Goal: Communication & Community: Answer question/provide support

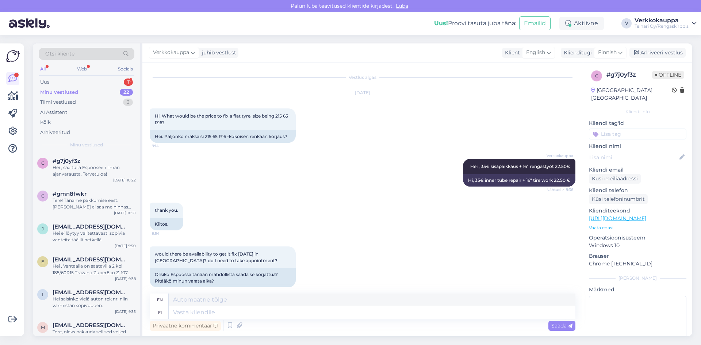
scroll to position [59, 0]
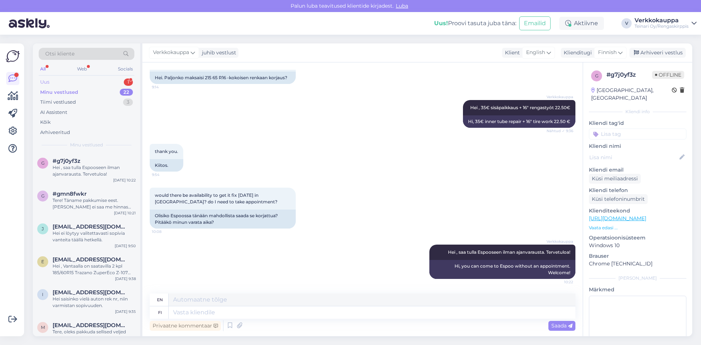
click at [54, 79] on div "Uus 1" at bounding box center [87, 82] width 96 height 10
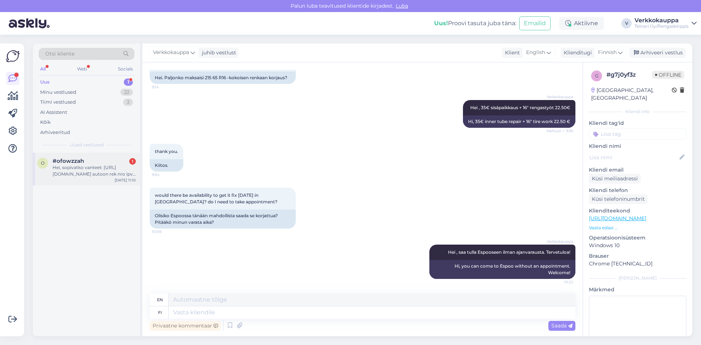
click at [84, 169] on div "Hei, sopivatko vanteet: [URL][DOMAIN_NAME] autoon rek nro ipv-569?" at bounding box center [94, 170] width 83 height 13
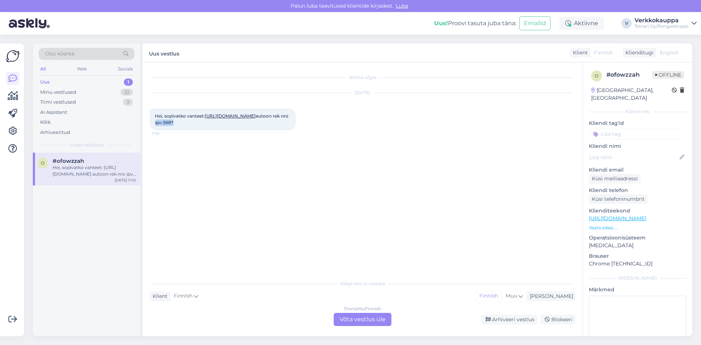
drag, startPoint x: 170, startPoint y: 130, endPoint x: 154, endPoint y: 131, distance: 16.1
click at [154, 130] on div "Hei, sopivatko vanteet: [URL][DOMAIN_NAME] autoon rek nro ipv-569? 11:10" at bounding box center [223, 119] width 146 height 22
copy span "ipv-569"
click at [249, 117] on link "[URL][DOMAIN_NAME]" at bounding box center [230, 115] width 51 height 5
click at [359, 322] on div "Finnish to Finnish Võta vestlus üle" at bounding box center [363, 319] width 58 height 13
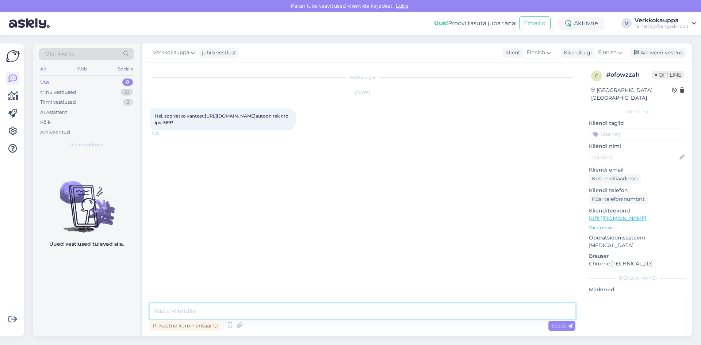
paste textarea "Hei, Kiitos kyselystä! Valitettavasti nämä vanteet (18″ 5×112 ET40, keskireikä …"
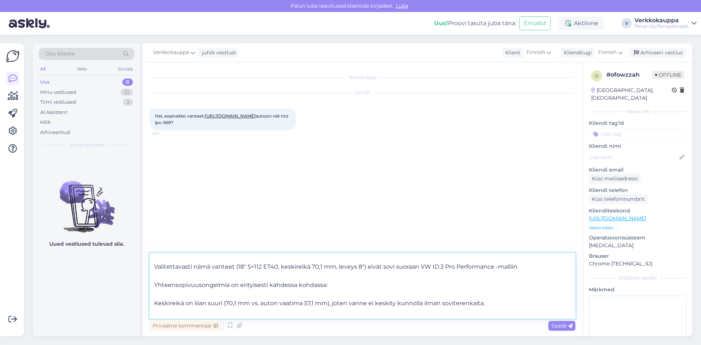
scroll to position [36, 0]
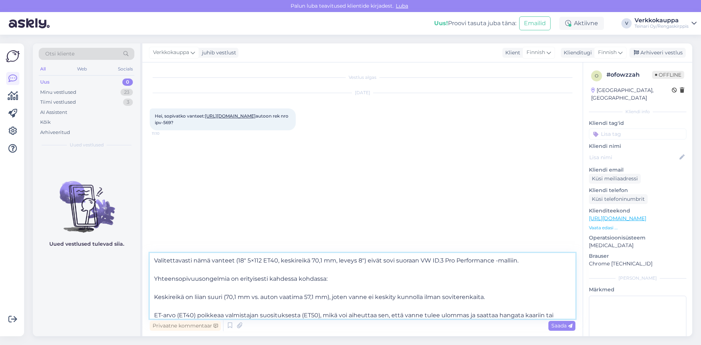
click at [155, 278] on textarea "Hei, Kiitos kyselystä! Valitettavasti nämä vanteet (18″ 5×112 ET40, keskireikä …" at bounding box center [362, 286] width 425 height 66
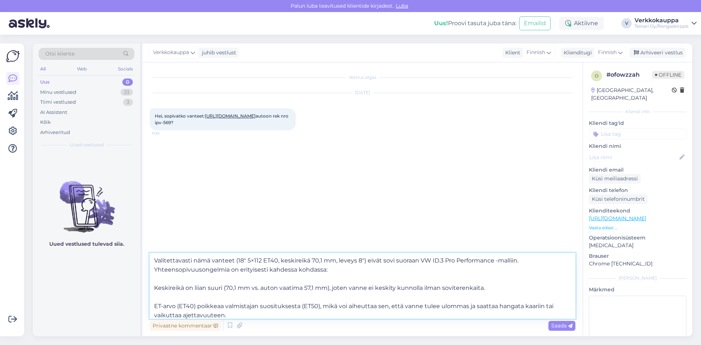
click at [152, 288] on textarea "Hei, Kiitos kyselystä! Valitettavasti nämä vanteet (18″ 5×112 ET40, keskireikä …" at bounding box center [362, 286] width 425 height 66
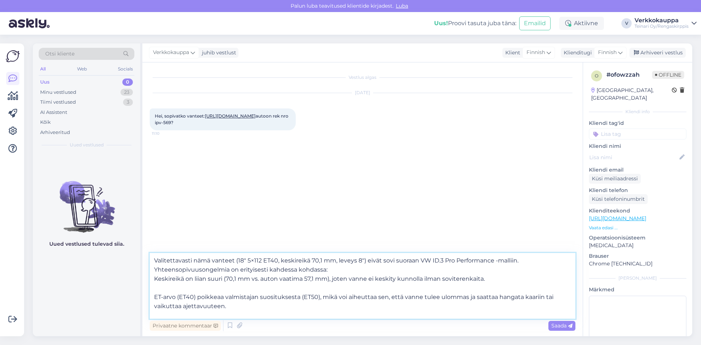
click at [154, 296] on textarea "Hei, Kiitos kyselystä! Valitettavasti nämä vanteet (18″ 5×112 ET40, keskireikä …" at bounding box center [362, 286] width 425 height 66
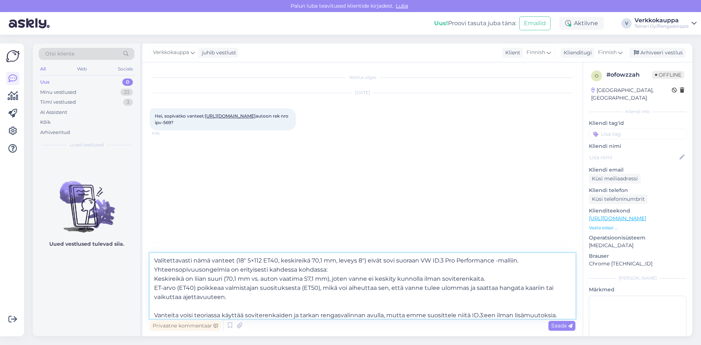
scroll to position [41, 0]
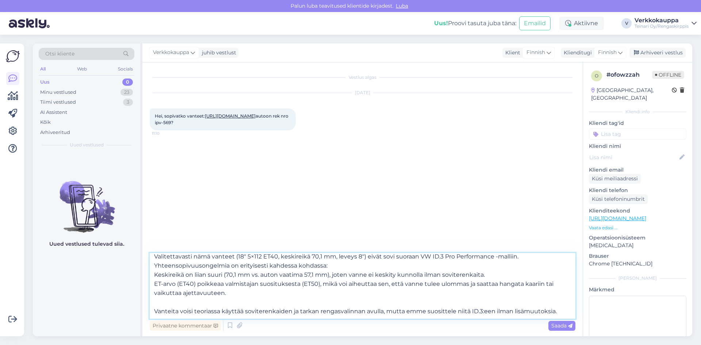
click at [154, 309] on textarea "Hei, Kiitos kyselystä! Valitettavasti nämä vanteet (18″ 5×112 ET40, keskireikä …" at bounding box center [362, 286] width 425 height 66
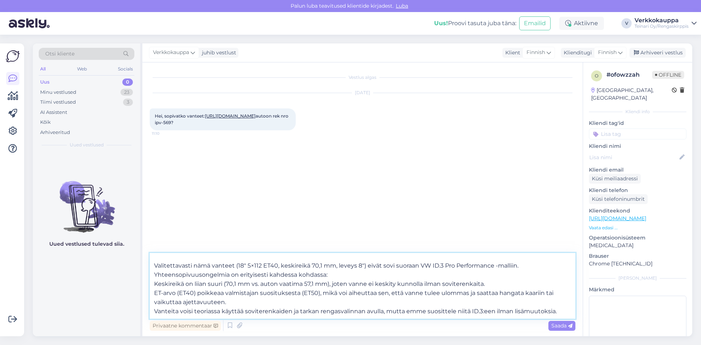
scroll to position [31, 0]
type textarea "Hei, Kiitos kyselystä! Valitettavasti nämä vanteet (18″ 5×112 ET40, keskireikä …"
click at [552, 328] on span "Saada" at bounding box center [561, 325] width 21 height 7
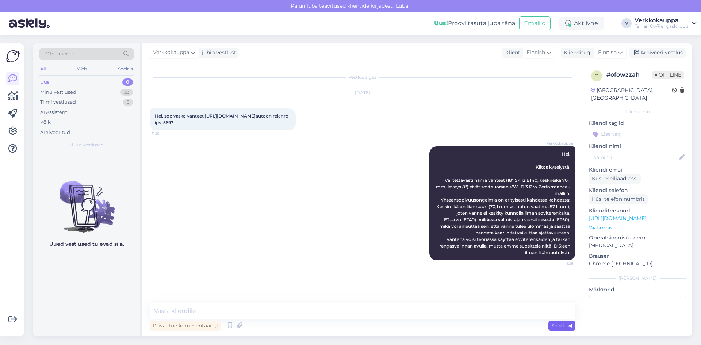
scroll to position [0, 0]
